Goal: Transaction & Acquisition: Purchase product/service

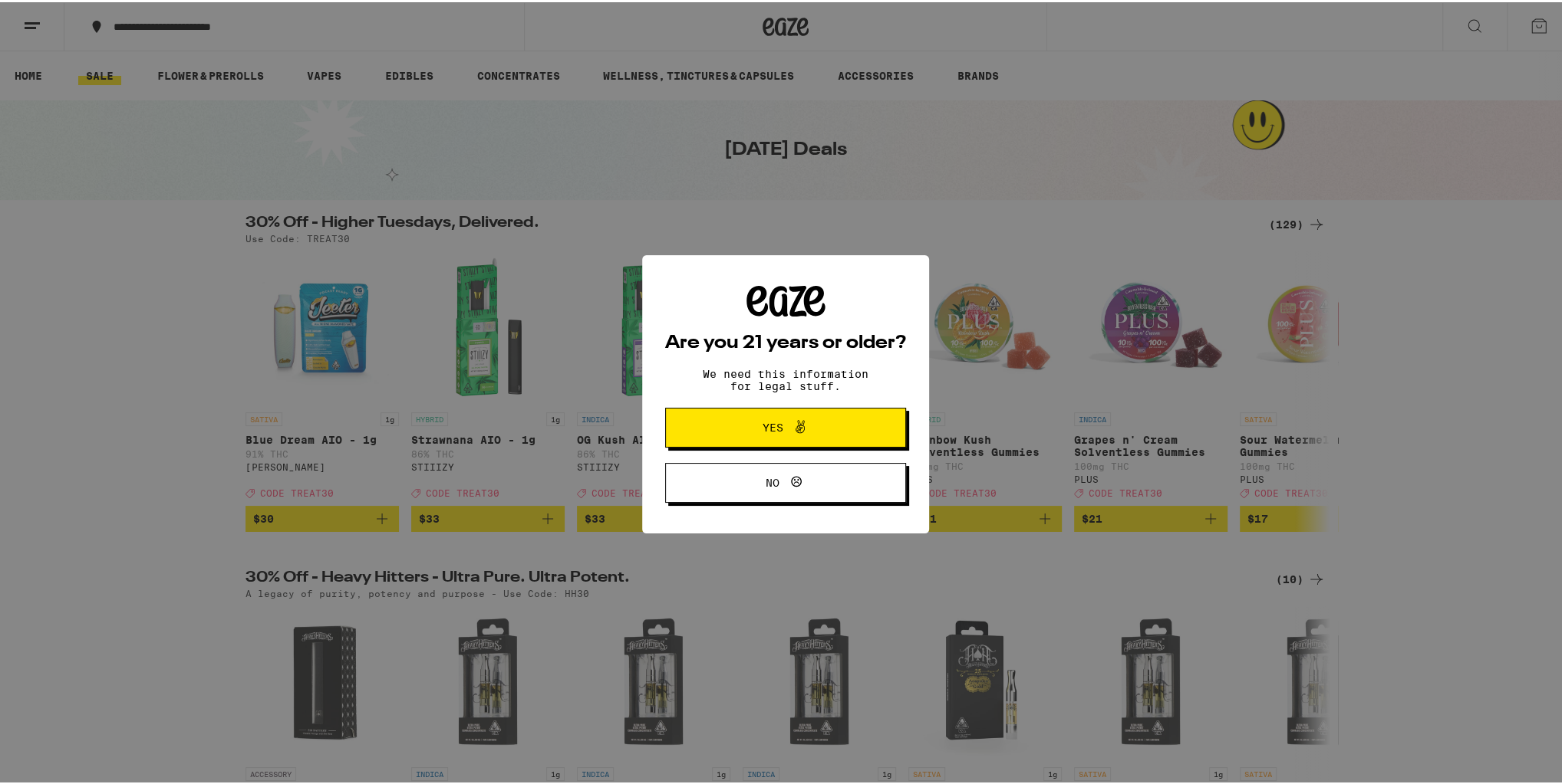
click at [783, 422] on span at bounding box center [796, 426] width 26 height 20
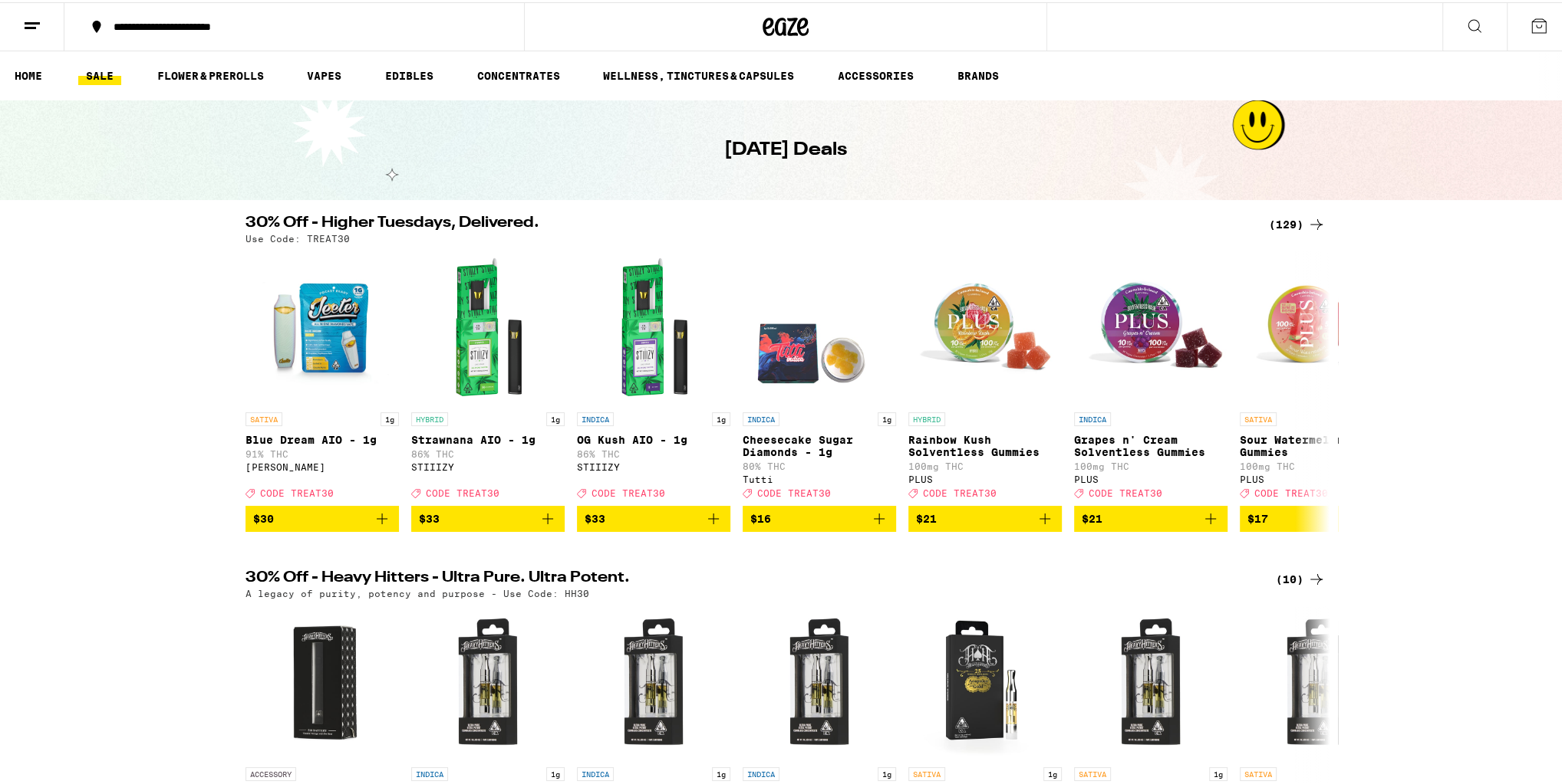
click at [26, 25] on line at bounding box center [31, 25] width 12 height 0
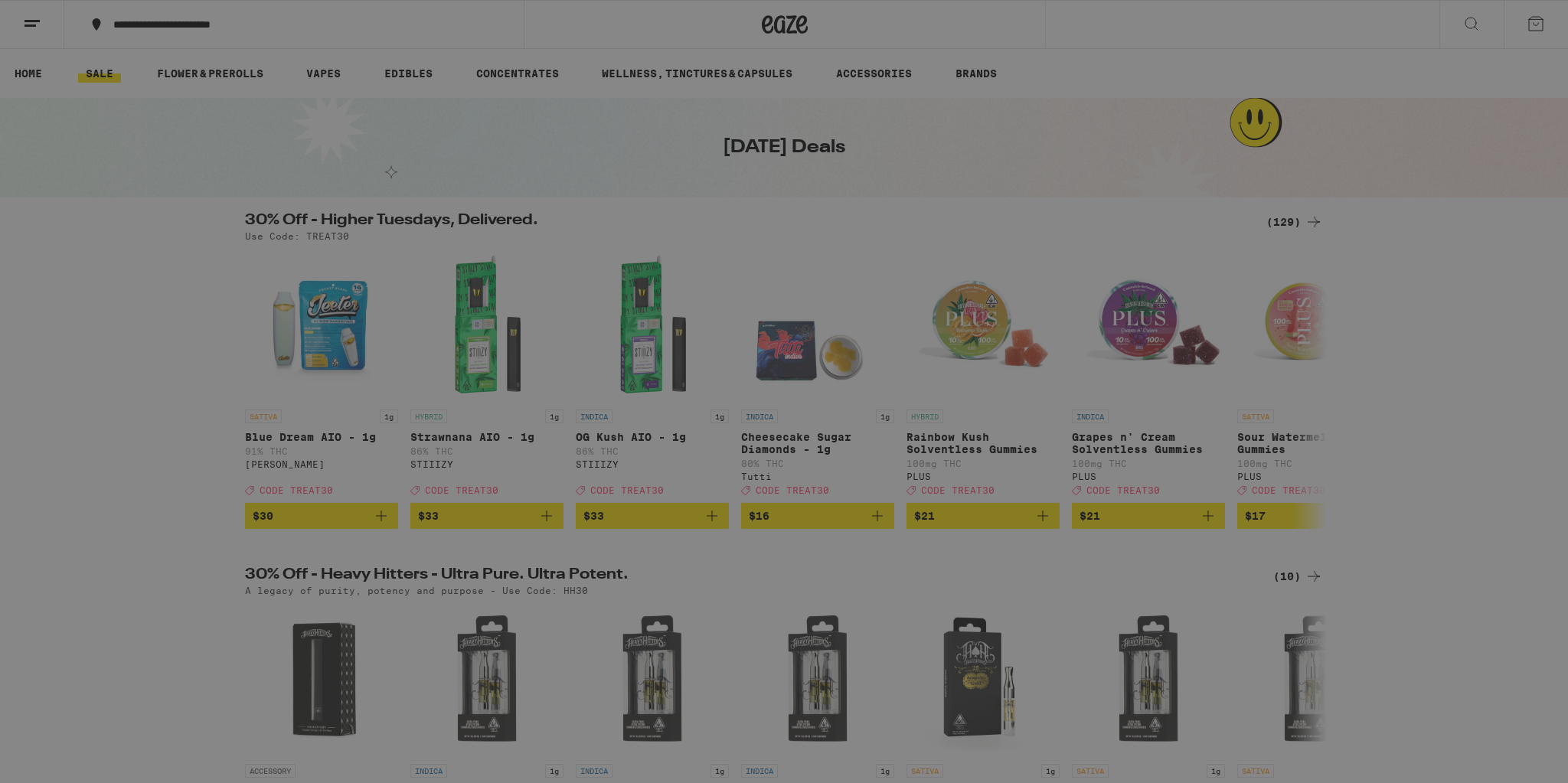
click at [183, 79] on span "Log In" at bounding box center [212, 80] width 145 height 11
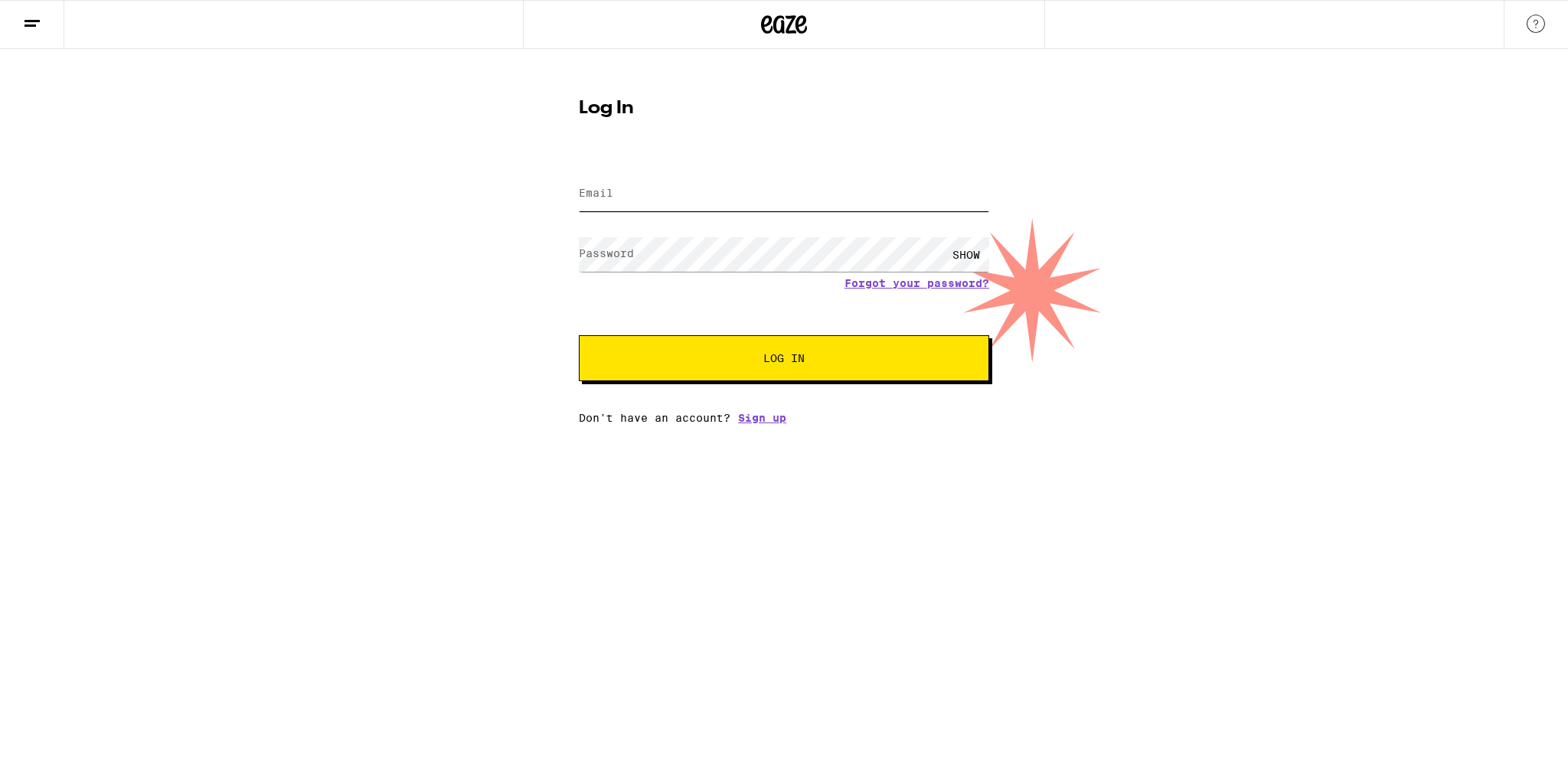
click at [633, 204] on input "Email" at bounding box center [784, 193] width 410 height 35
type input "[EMAIL_ADDRESS][DOMAIN_NAME]"
click at [632, 259] on label "Password" at bounding box center [607, 254] width 56 height 12
click at [712, 366] on button "Log In" at bounding box center [784, 358] width 410 height 46
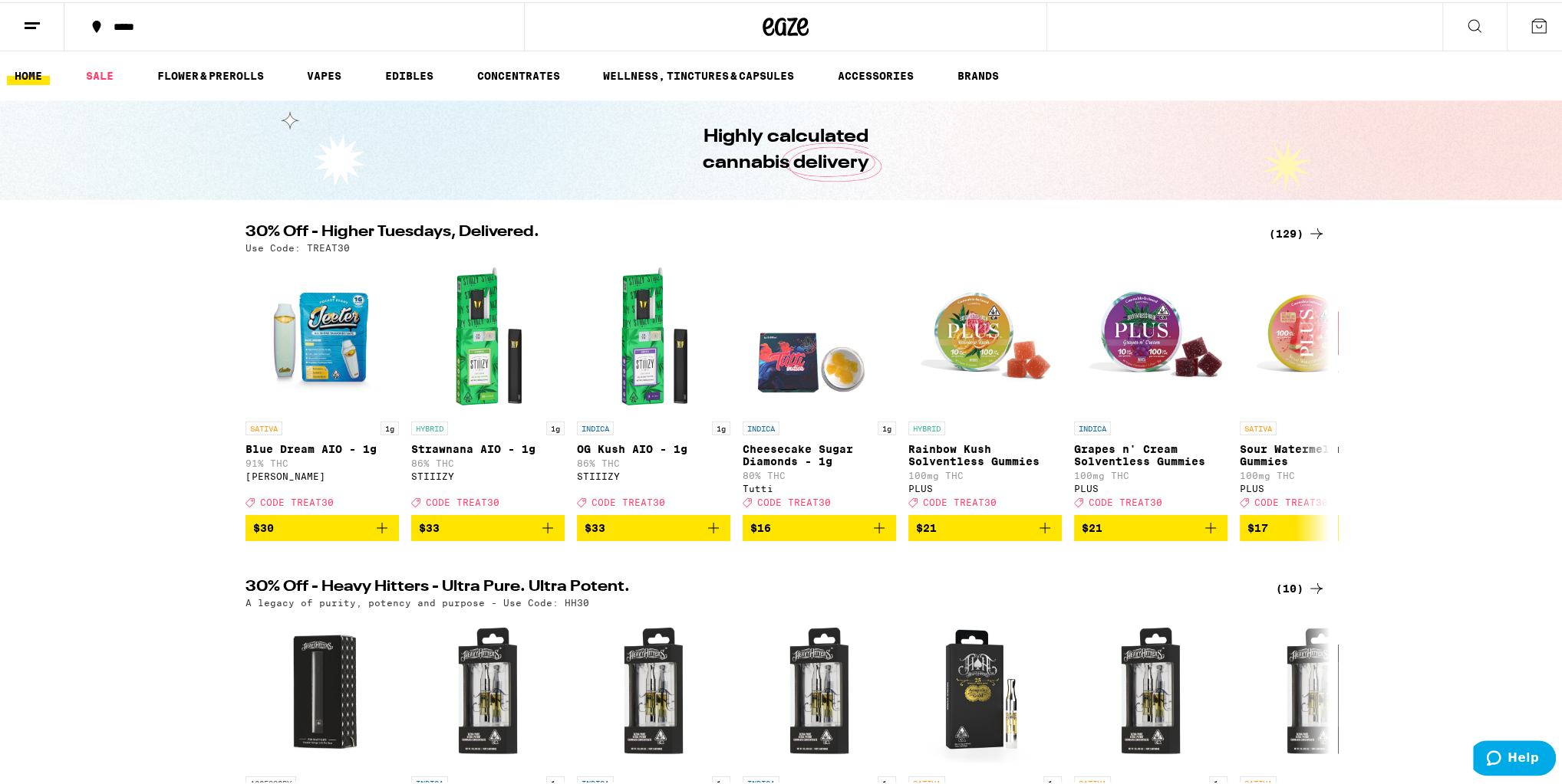
click at [1281, 224] on div "(129)" at bounding box center [1297, 231] width 57 height 19
